Goal: Task Accomplishment & Management: Manage account settings

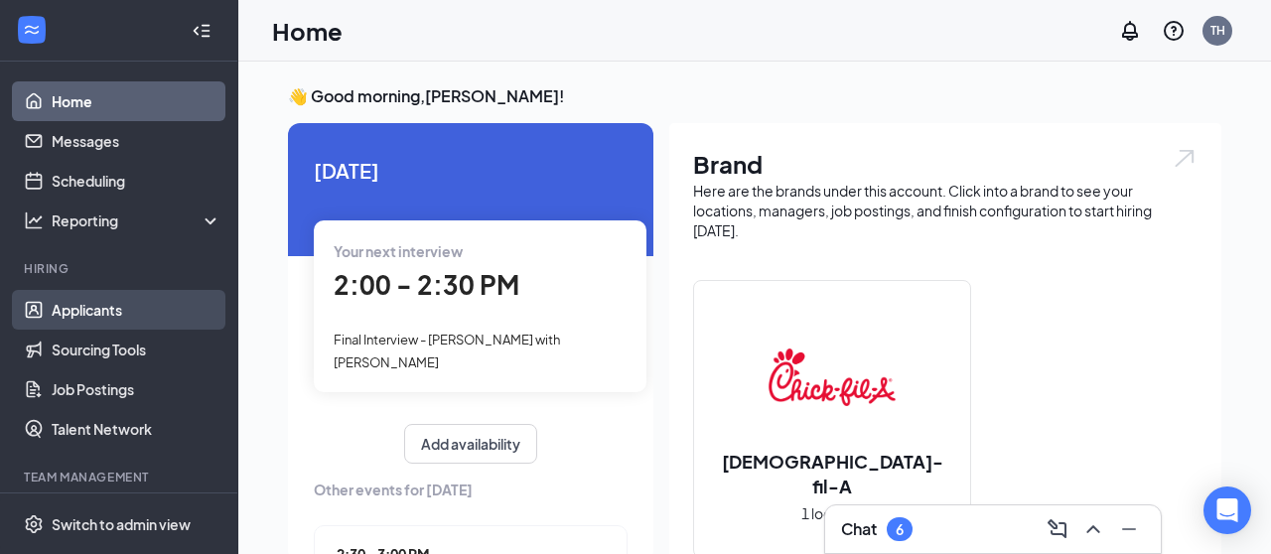
click at [143, 313] on link "Applicants" at bounding box center [137, 310] width 170 height 40
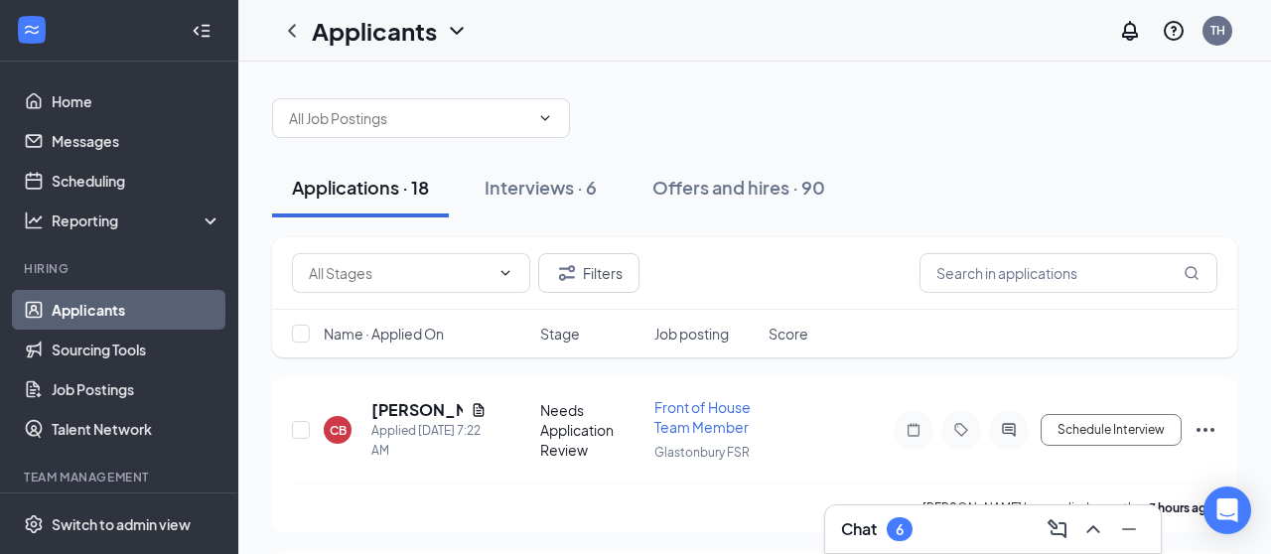
scroll to position [12, 0]
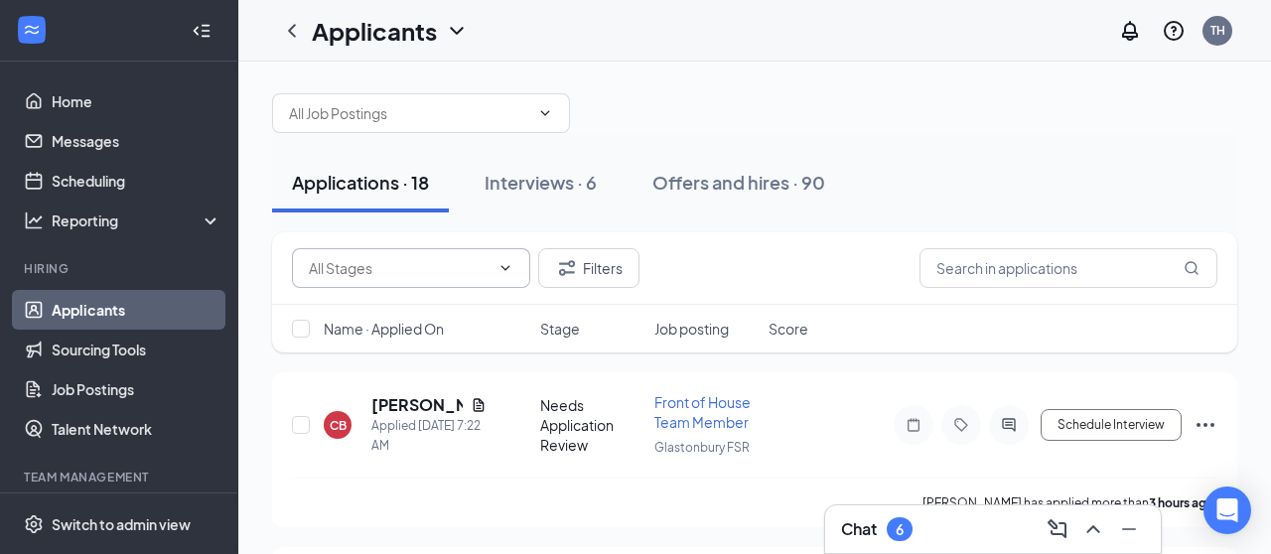
click at [512, 262] on icon "ChevronDown" at bounding box center [506, 268] width 16 height 16
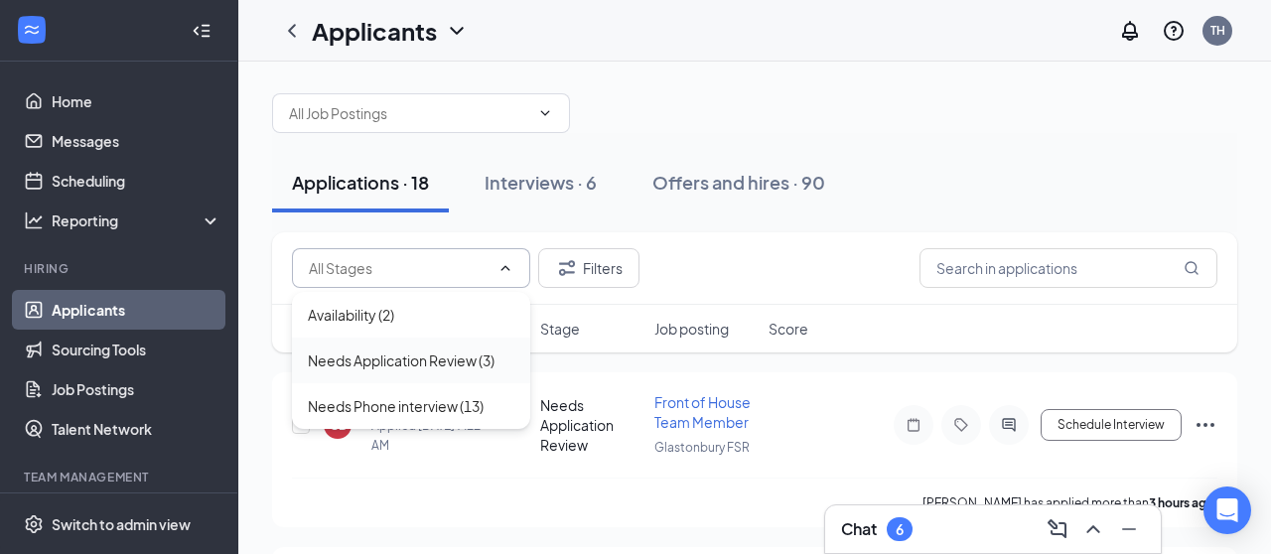
click at [448, 362] on div "Needs Application Review (3)" at bounding box center [401, 361] width 187 height 22
type input "Needs Application Review (3)"
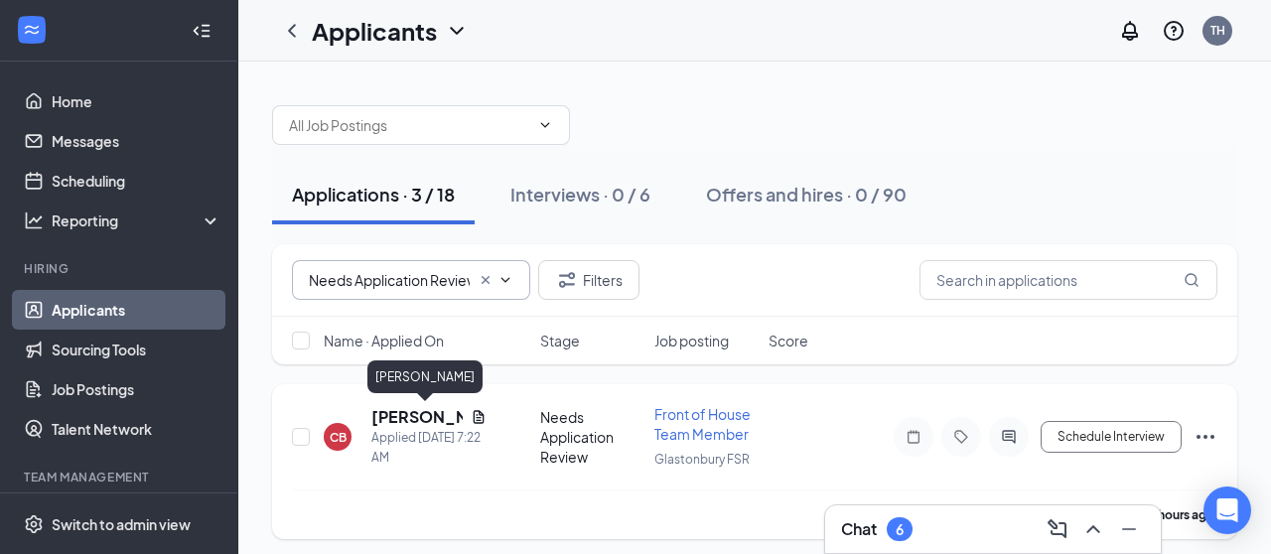
click at [419, 422] on h5 "[PERSON_NAME]" at bounding box center [416, 417] width 91 height 22
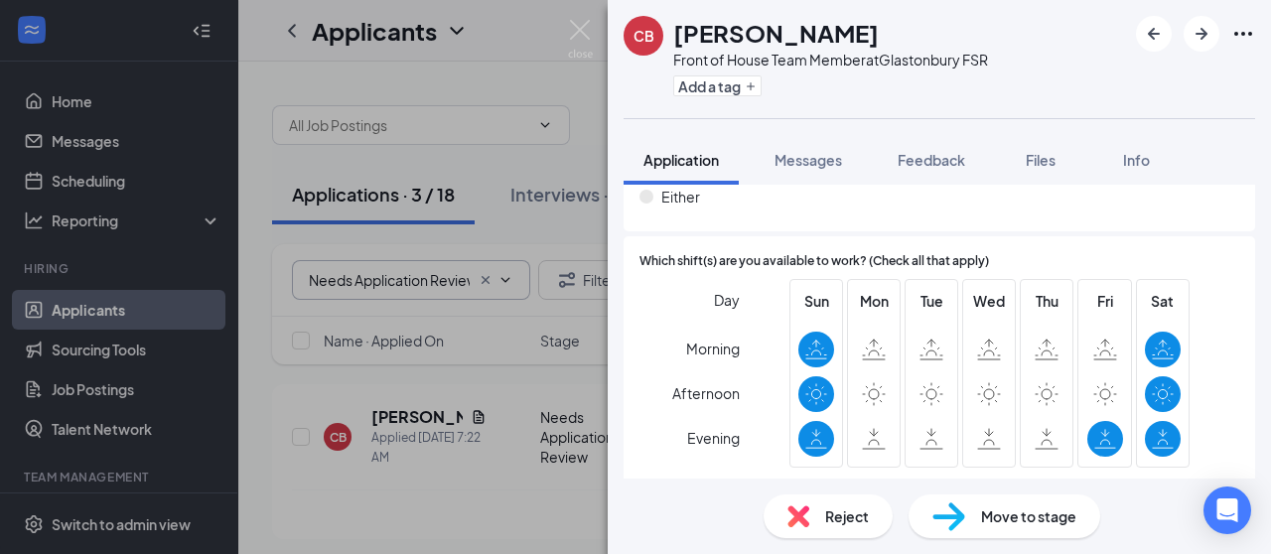
scroll to position [1784, 0]
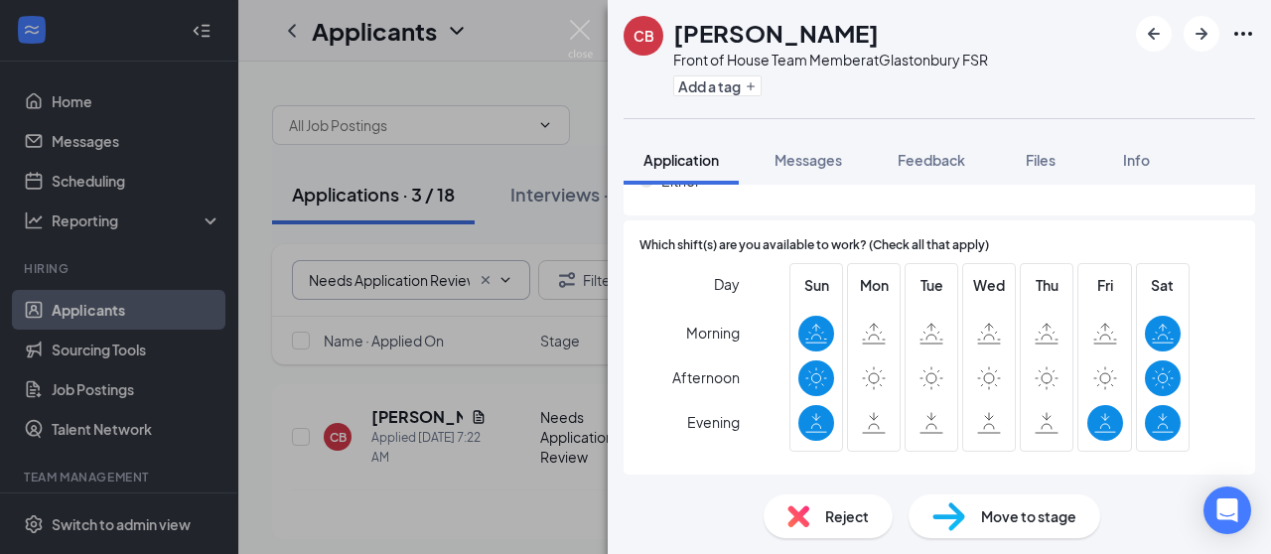
click at [821, 521] on div "Reject" at bounding box center [828, 517] width 129 height 44
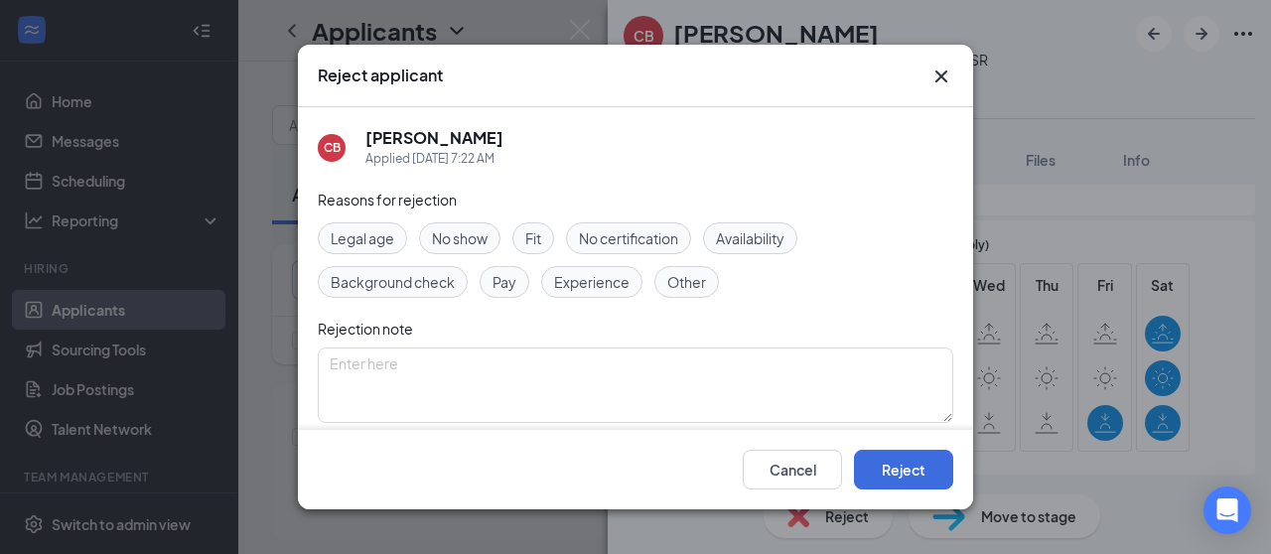
click at [747, 247] on span "Availability" at bounding box center [750, 238] width 69 height 22
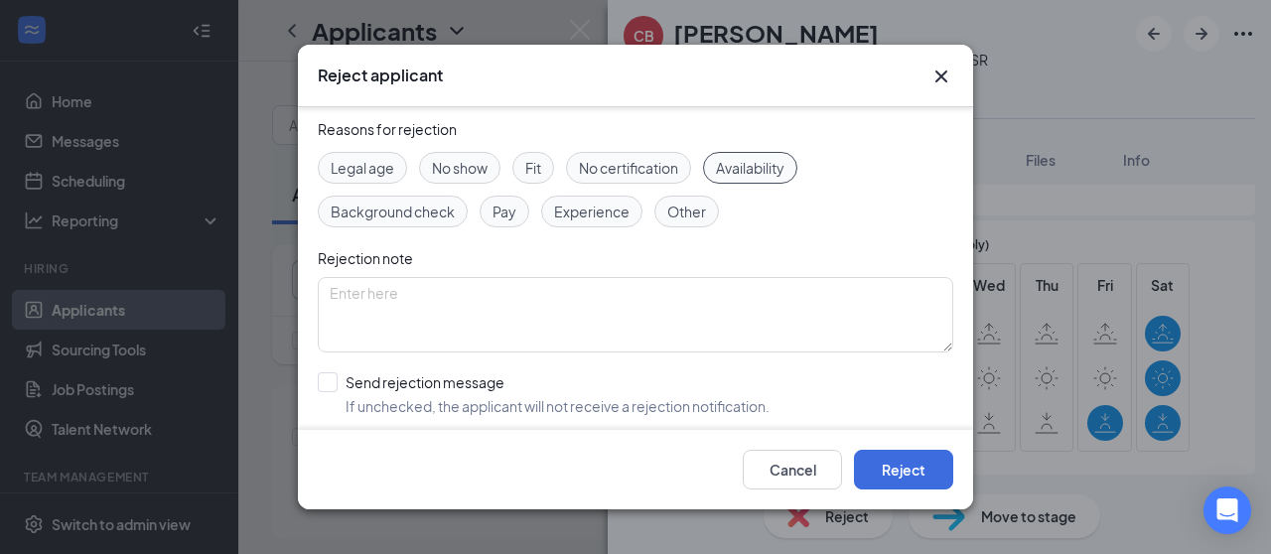
scroll to position [141, 0]
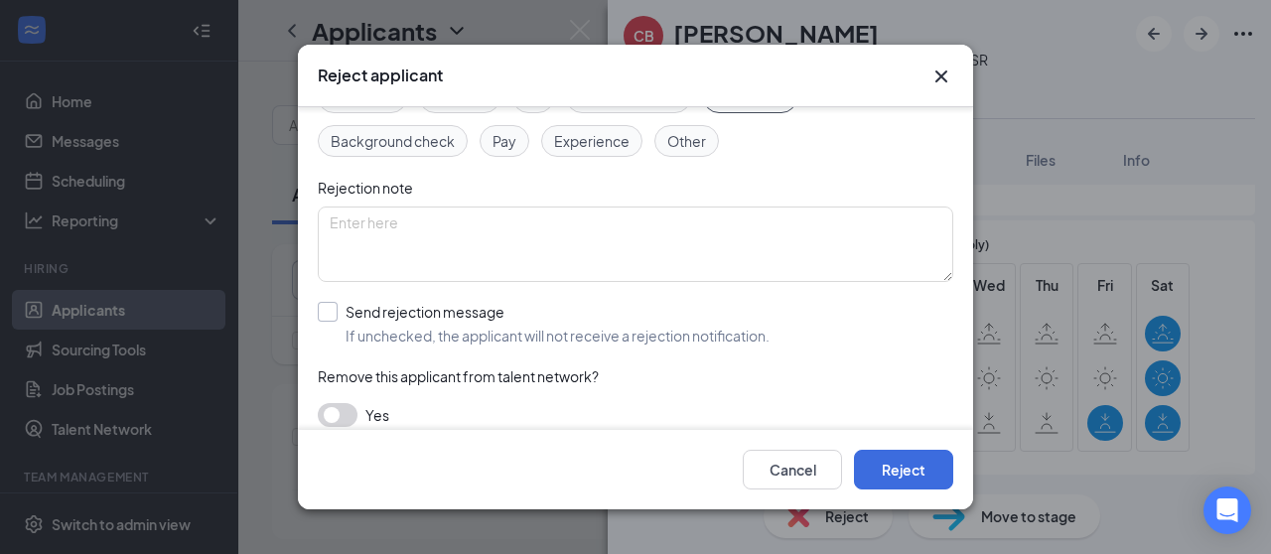
click at [495, 316] on input "Send rejection message If unchecked, the applicant will not receive a rejection…" at bounding box center [544, 324] width 452 height 44
checkbox input "true"
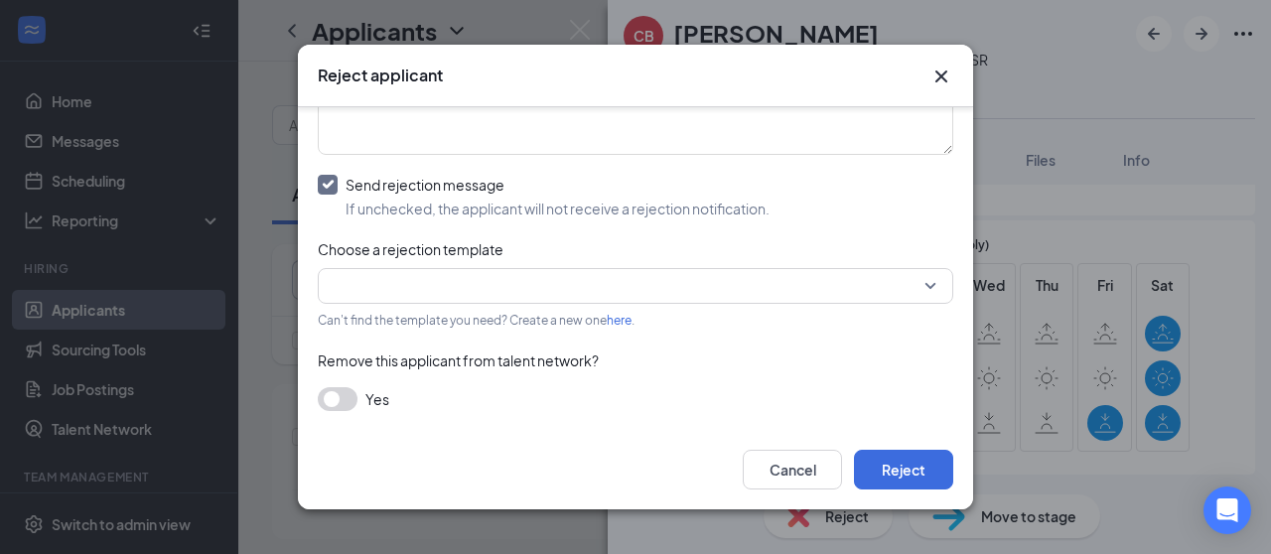
click at [486, 281] on input "search" at bounding box center [629, 286] width 598 height 34
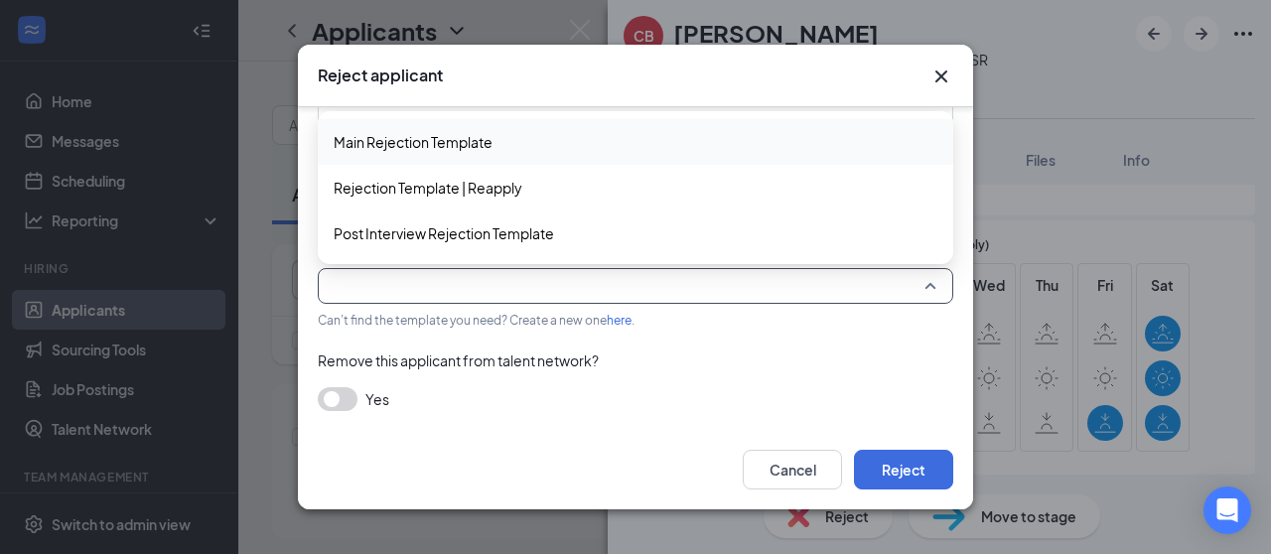
click at [469, 141] on span "Main Rejection Template" at bounding box center [413, 142] width 159 height 22
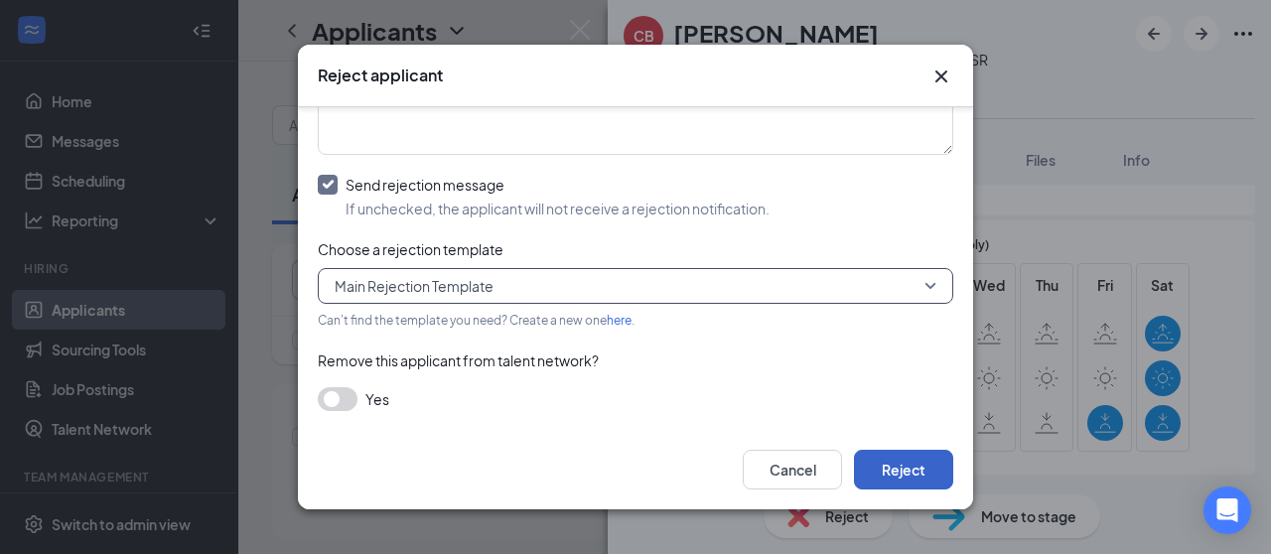
click at [898, 470] on button "Reject" at bounding box center [903, 470] width 99 height 40
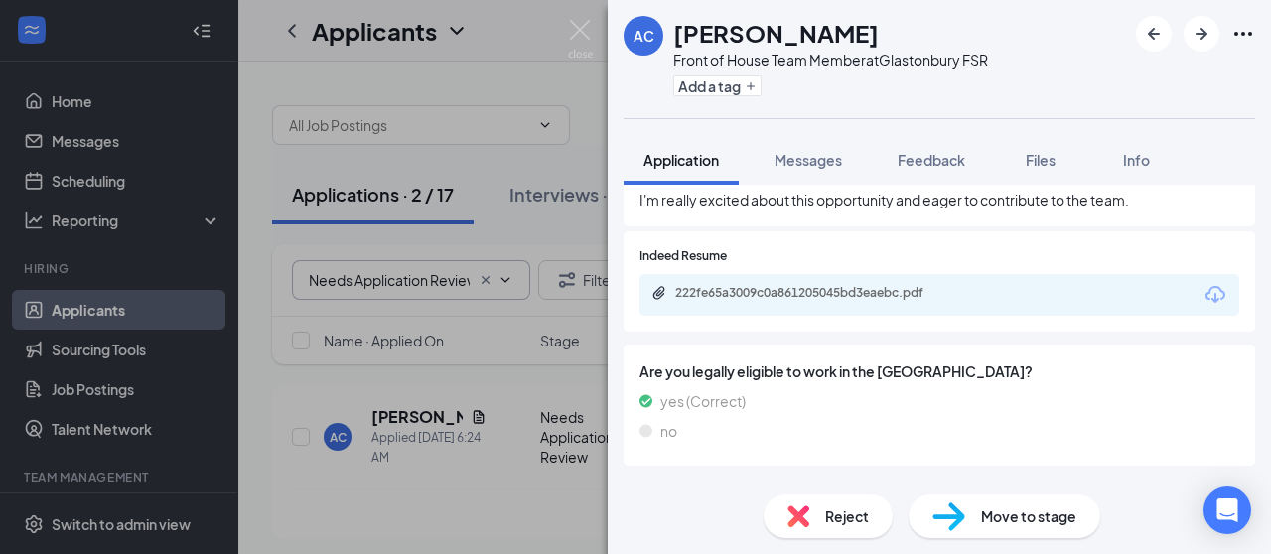
scroll to position [1026, 0]
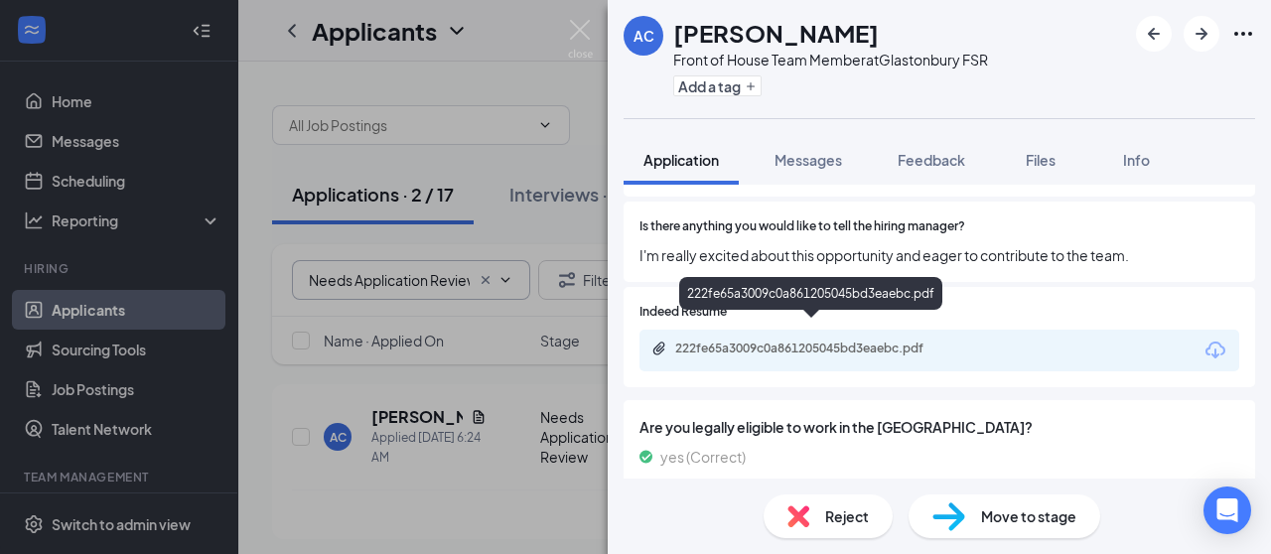
click at [803, 341] on div "222fe65a3009c0a861205045bd3eaebc.pdf" at bounding box center [814, 349] width 278 height 16
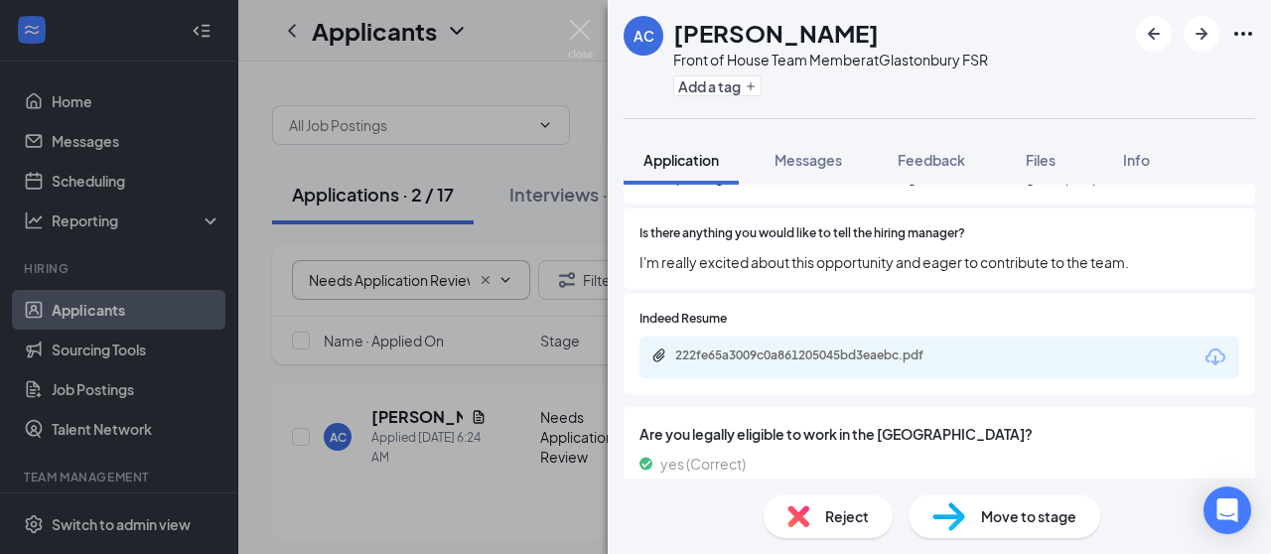
scroll to position [1147, 0]
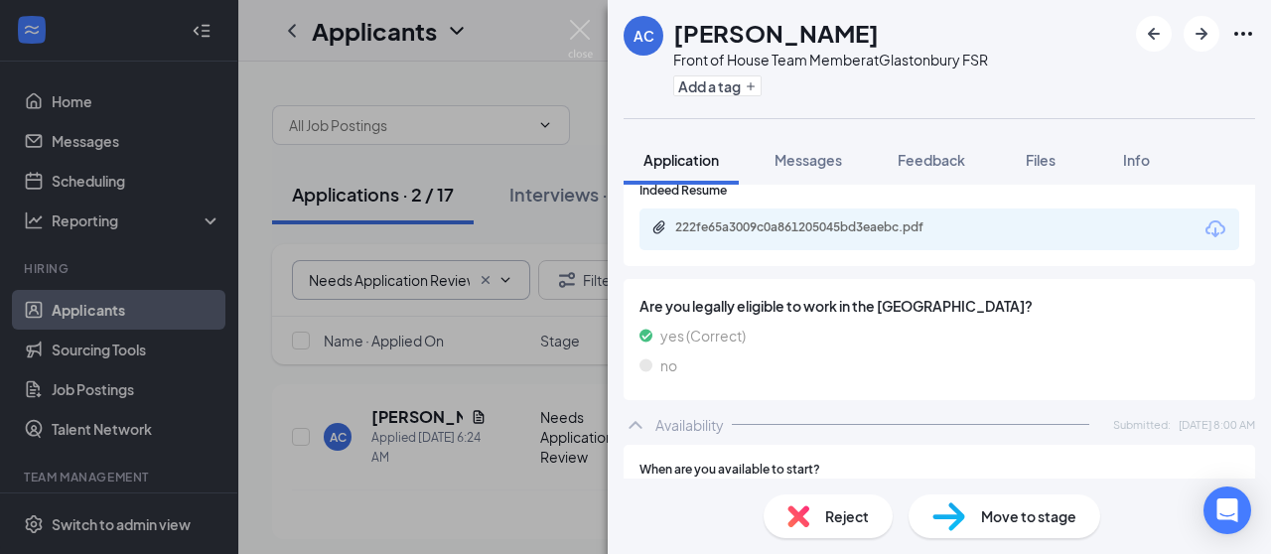
click at [978, 516] on div "Move to stage" at bounding box center [1005, 517] width 192 height 44
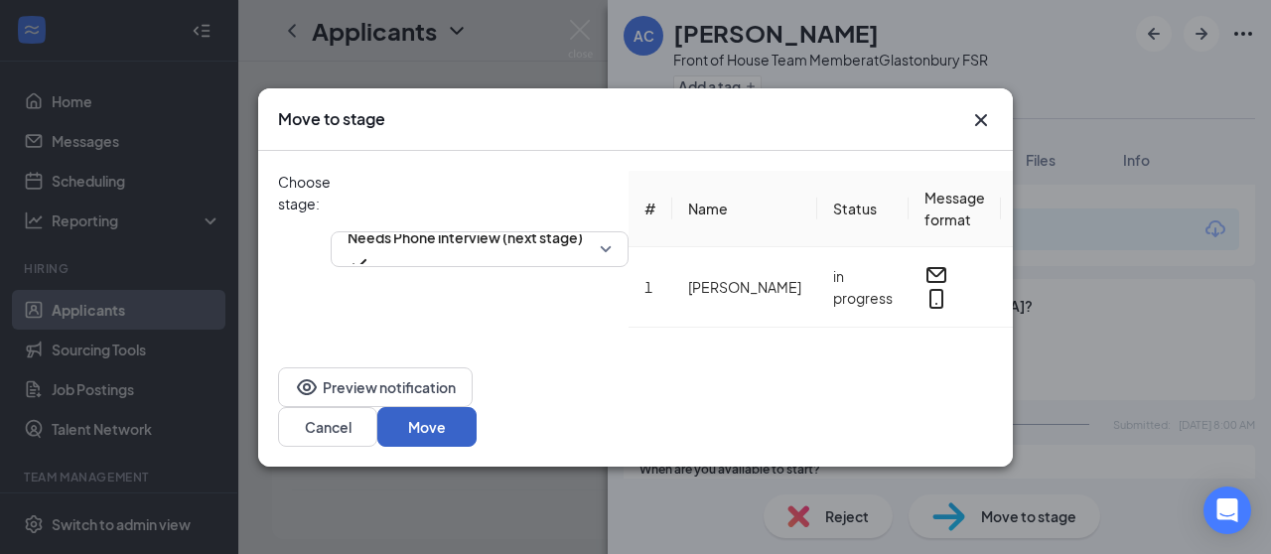
click at [477, 421] on button "Move" at bounding box center [426, 427] width 99 height 40
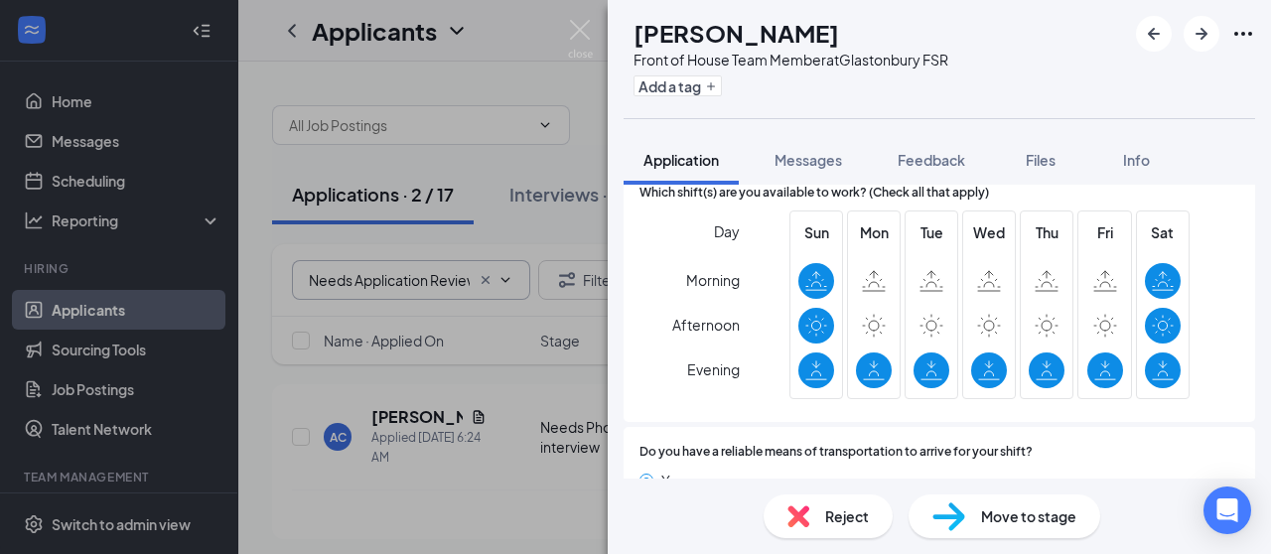
scroll to position [1437, 0]
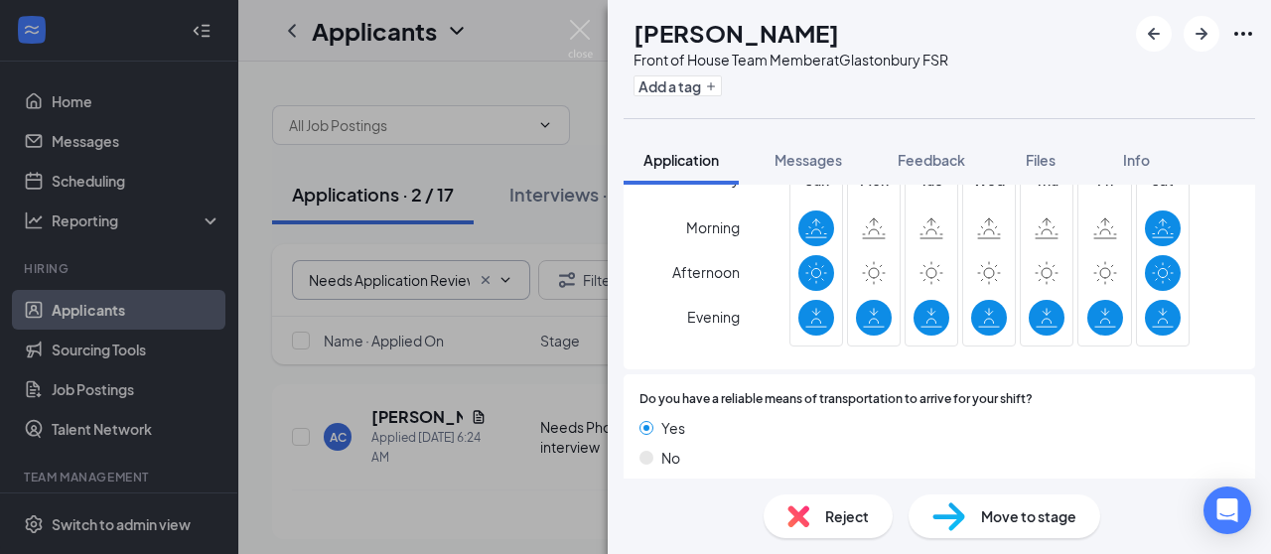
click at [971, 521] on div "Move to stage" at bounding box center [1005, 517] width 192 height 44
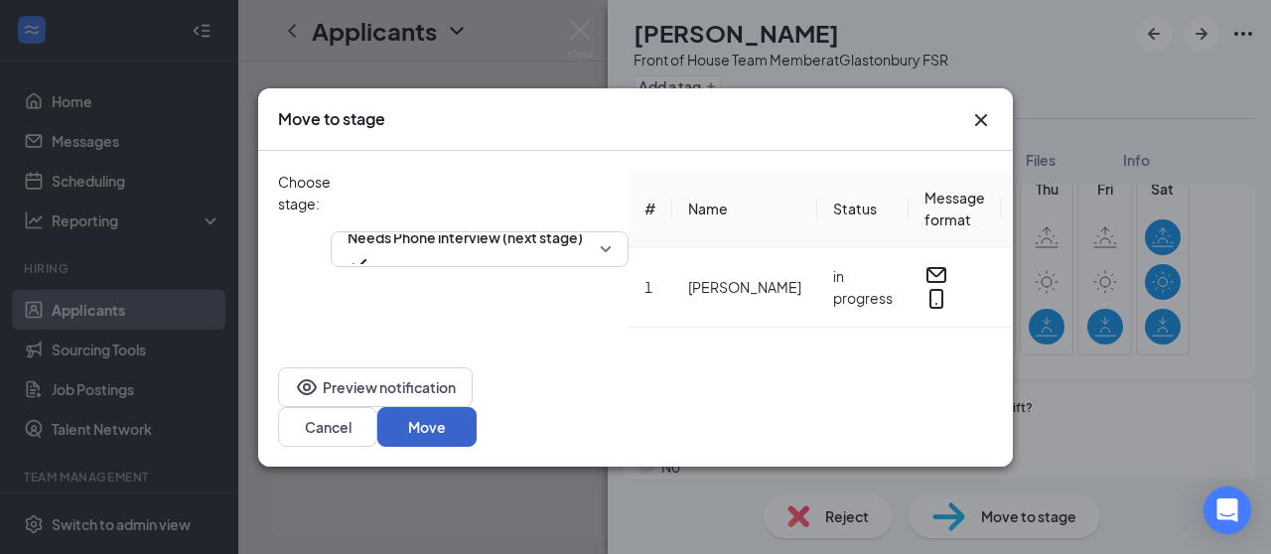
click at [477, 416] on button "Move" at bounding box center [426, 427] width 99 height 40
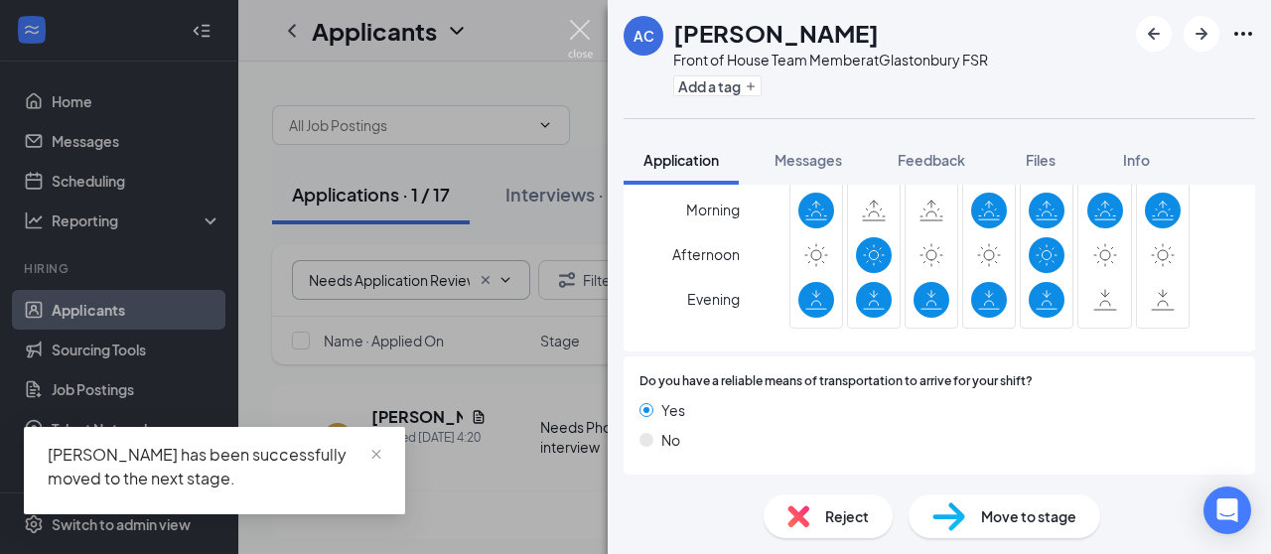
scroll to position [1713, 0]
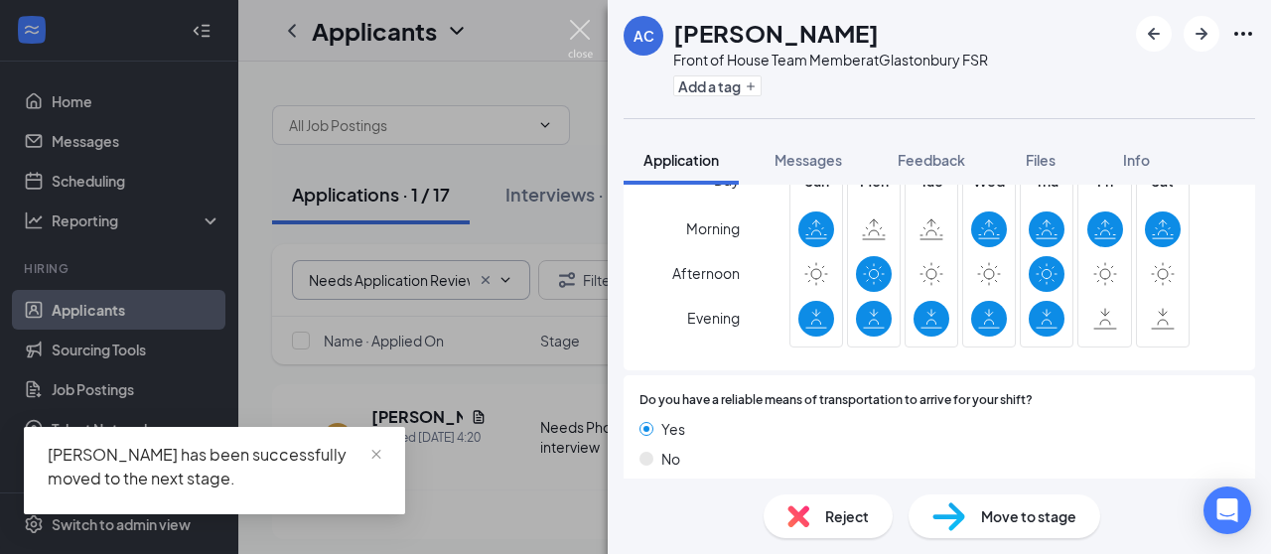
click at [587, 22] on img at bounding box center [580, 39] width 25 height 39
